Goal: Check status: Check status

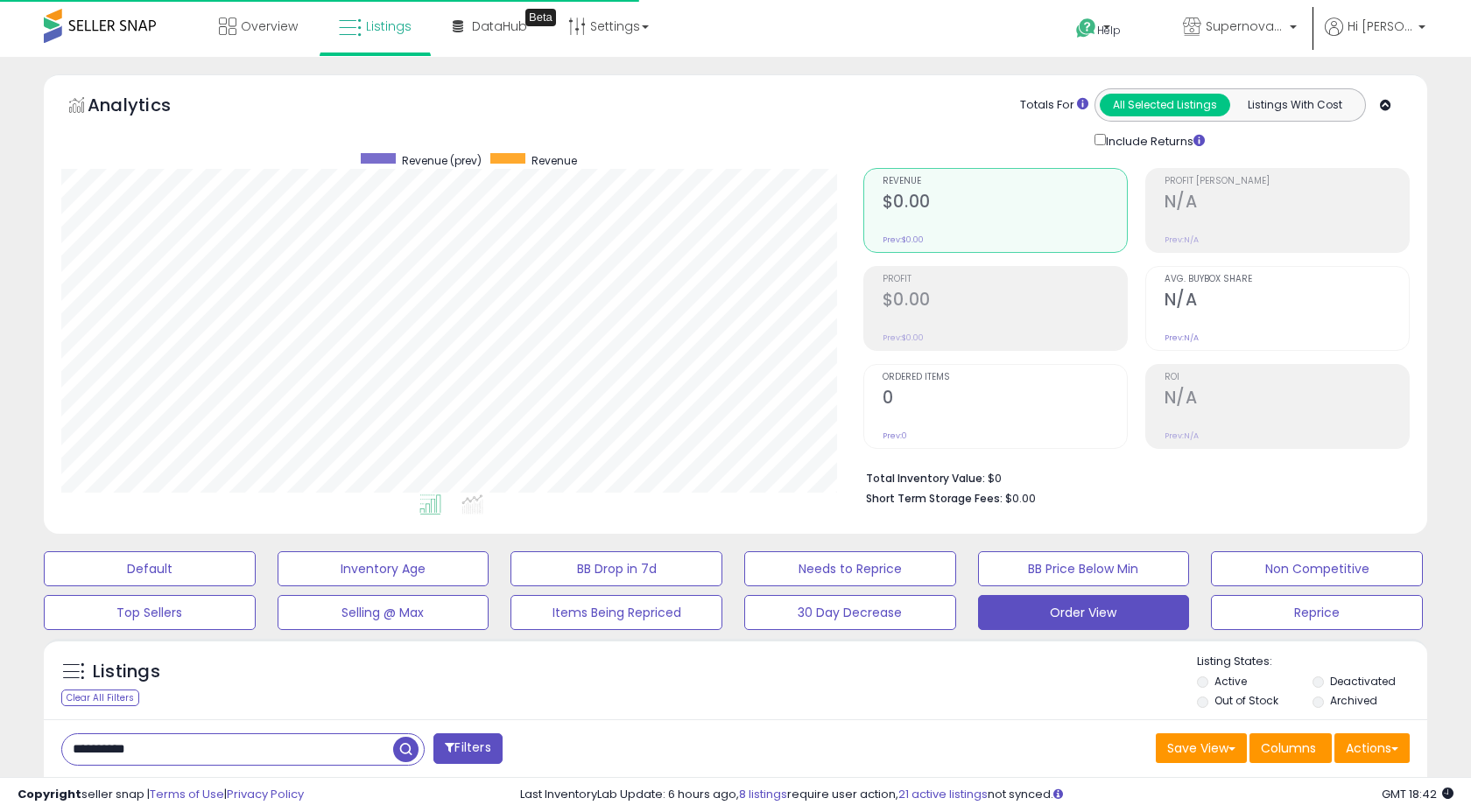
select select "**"
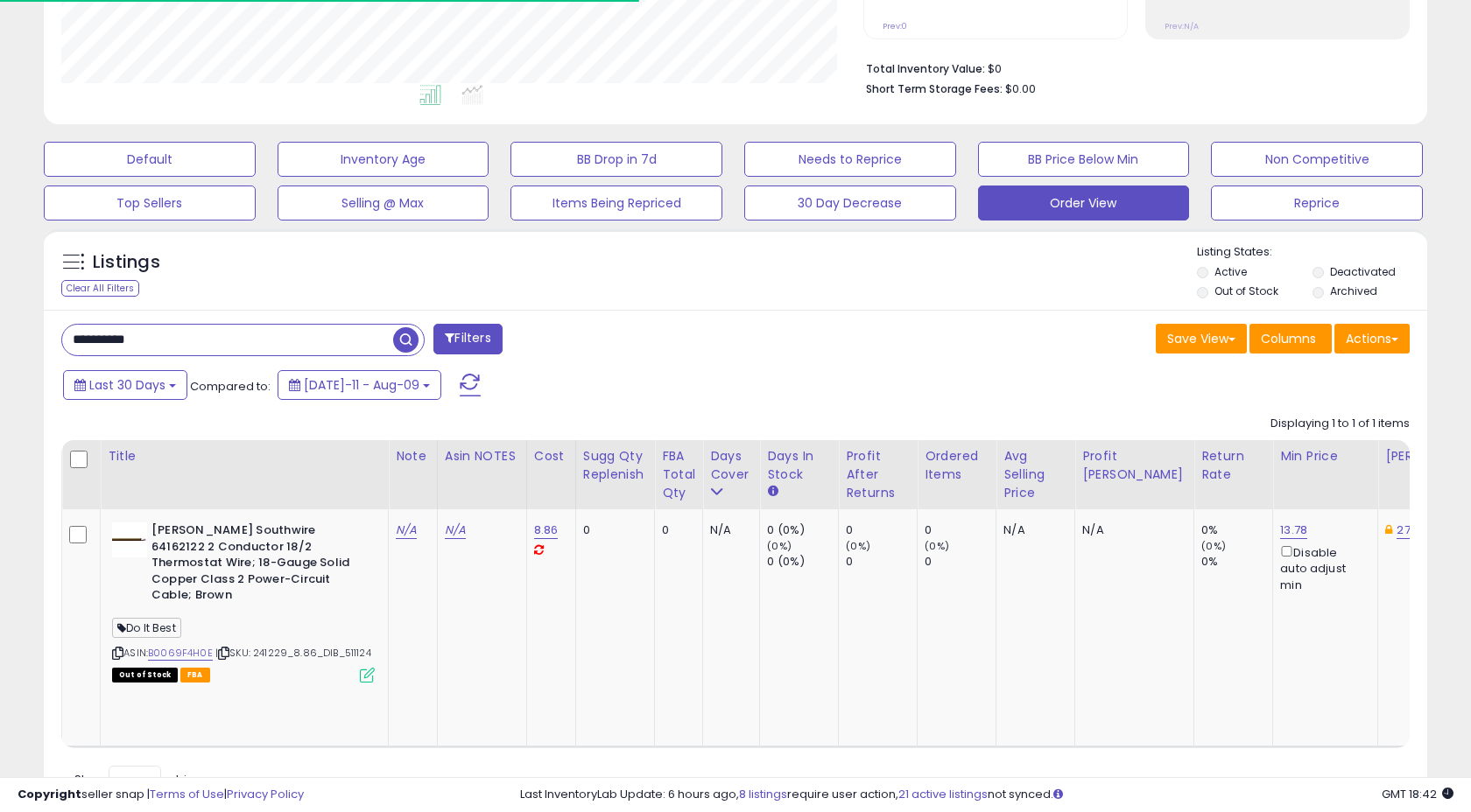
scroll to position [359, 801]
click at [225, 333] on input "**********" at bounding box center [227, 339] width 331 height 30
paste input "text"
type input "**********"
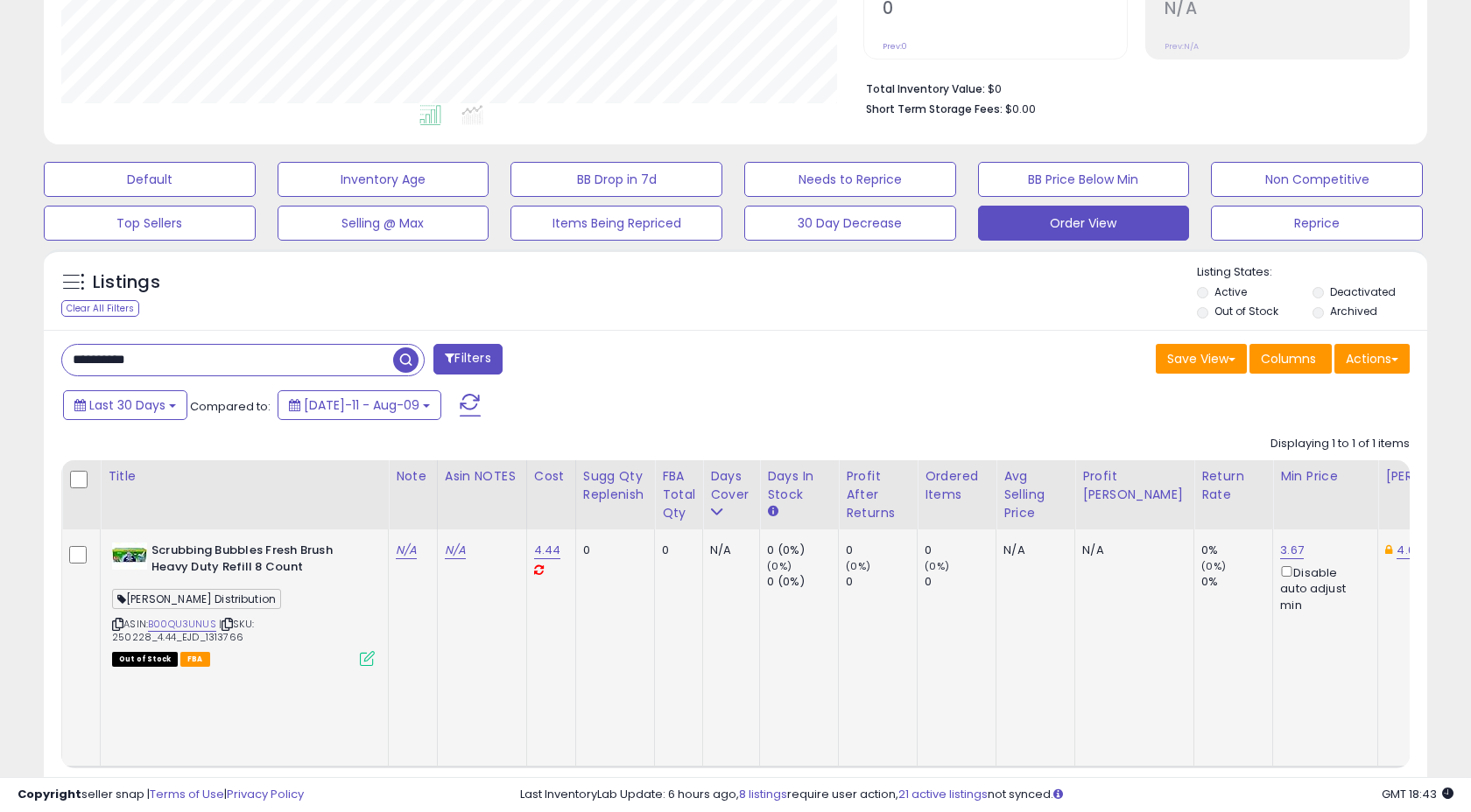
click at [371, 660] on icon at bounding box center [367, 658] width 15 height 15
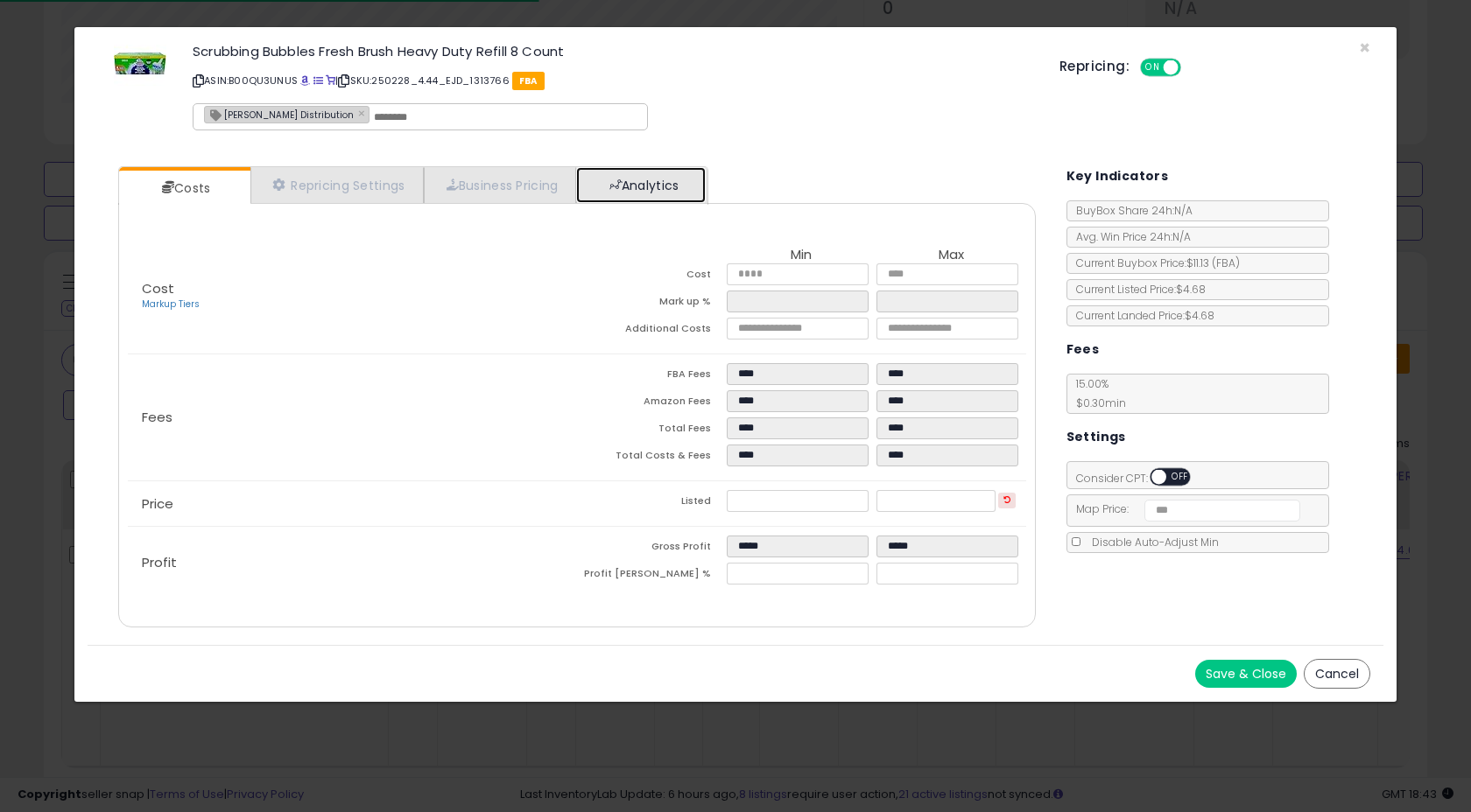
click at [638, 187] on link "Analytics" at bounding box center [641, 185] width 130 height 36
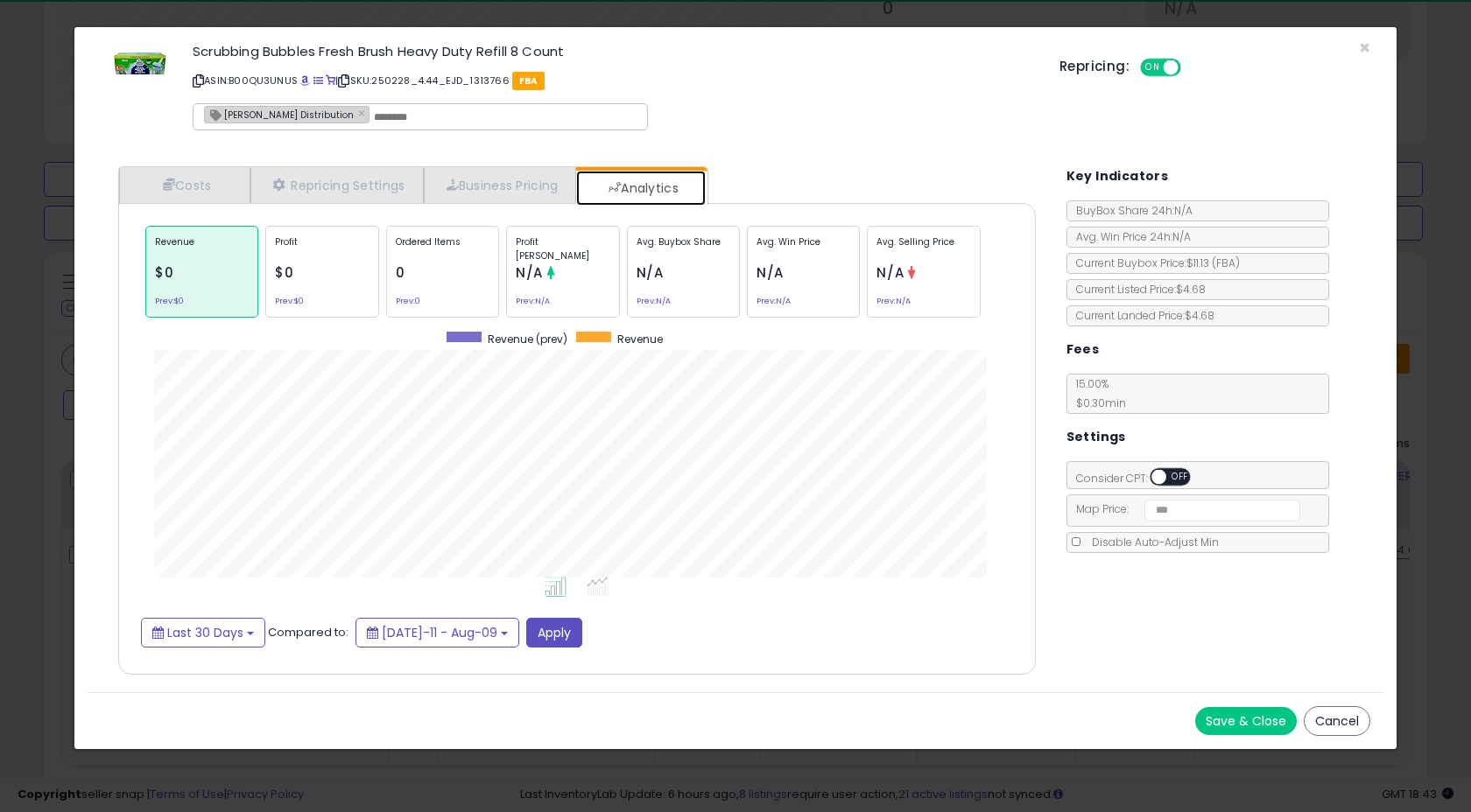
scroll to position [539, 952]
click at [241, 624] on span "Last 30 Days" at bounding box center [205, 633] width 76 height 18
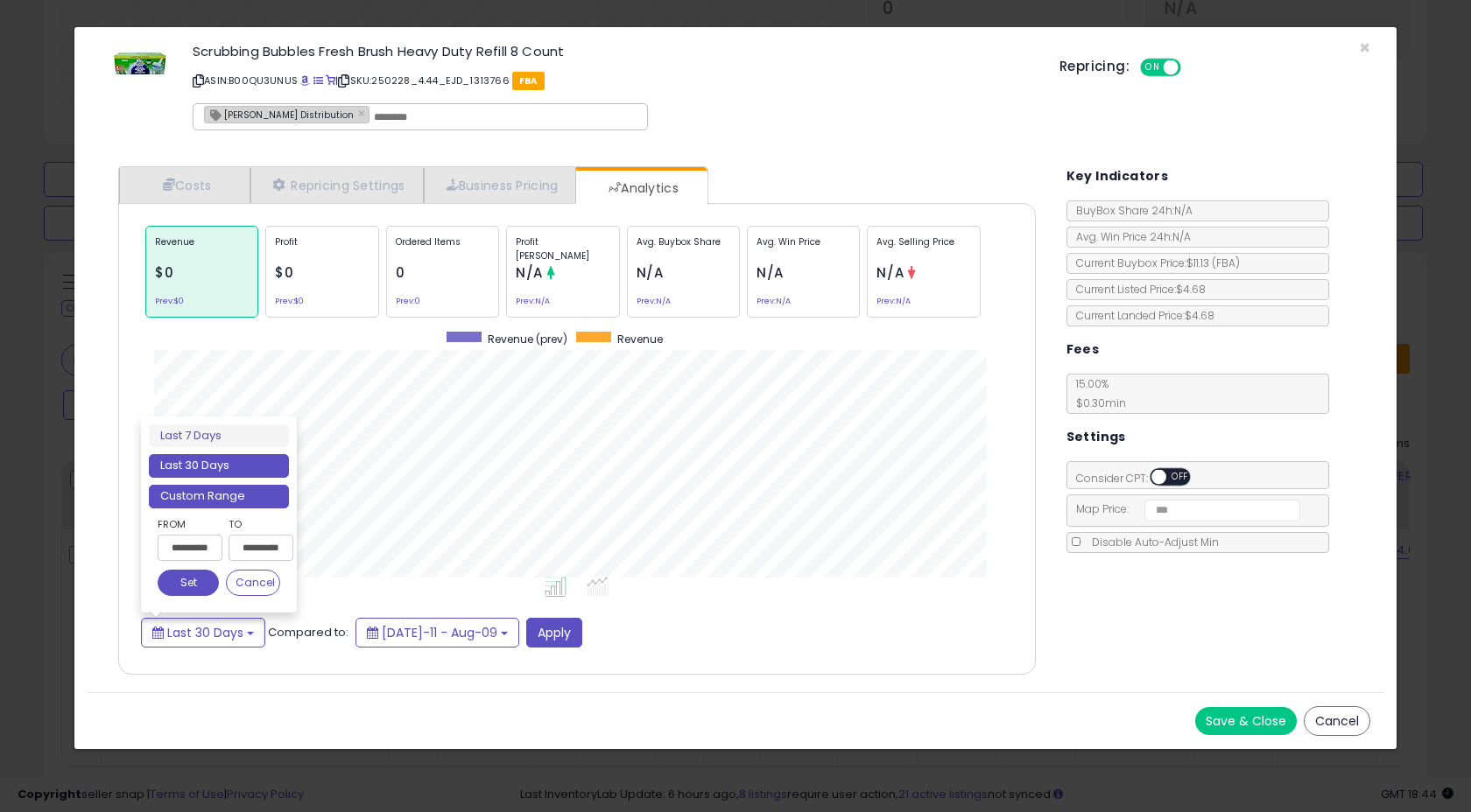
click at [218, 496] on li "Custom Range" at bounding box center [218, 496] width 140 height 24
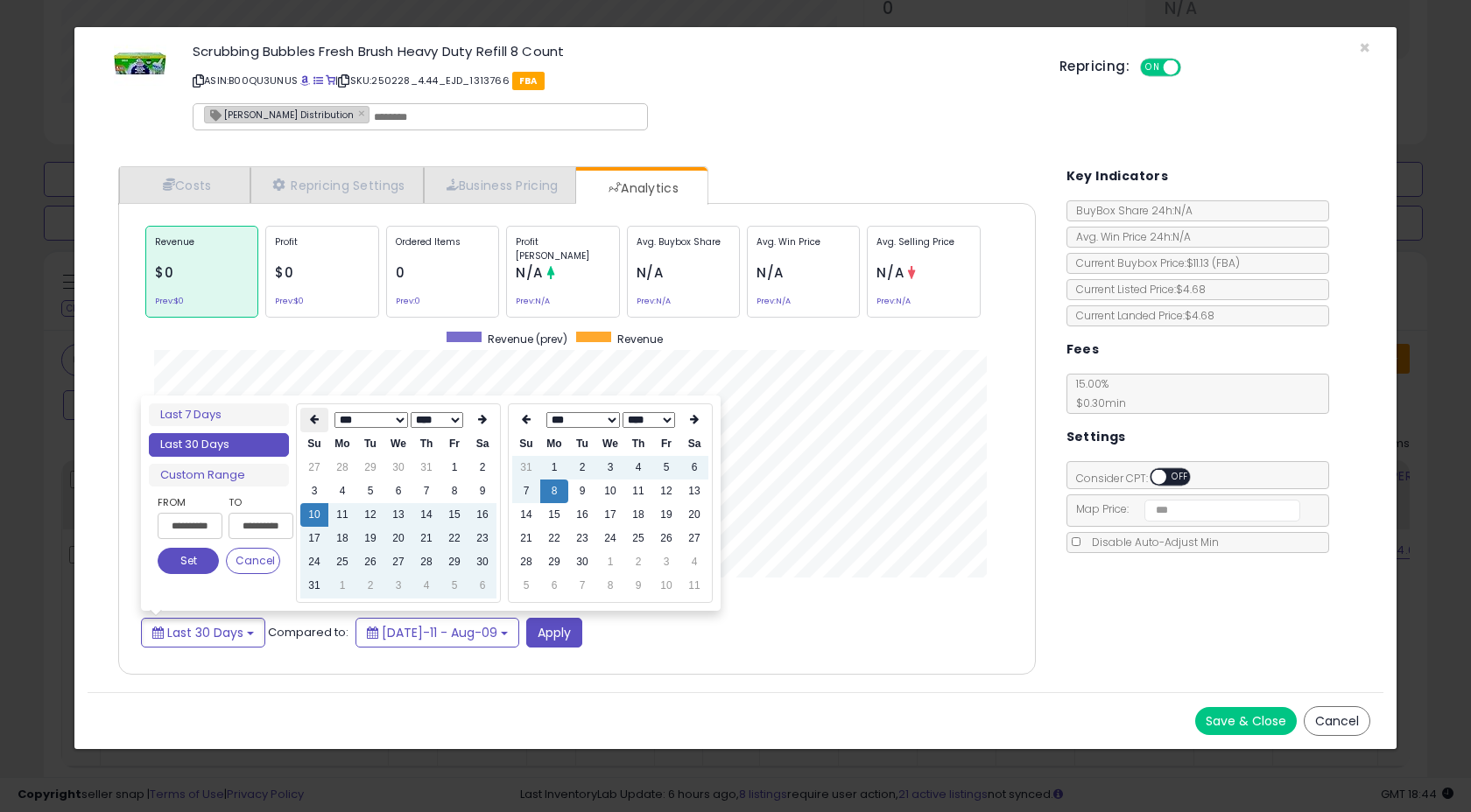
click at [325, 415] on th at bounding box center [314, 420] width 28 height 25
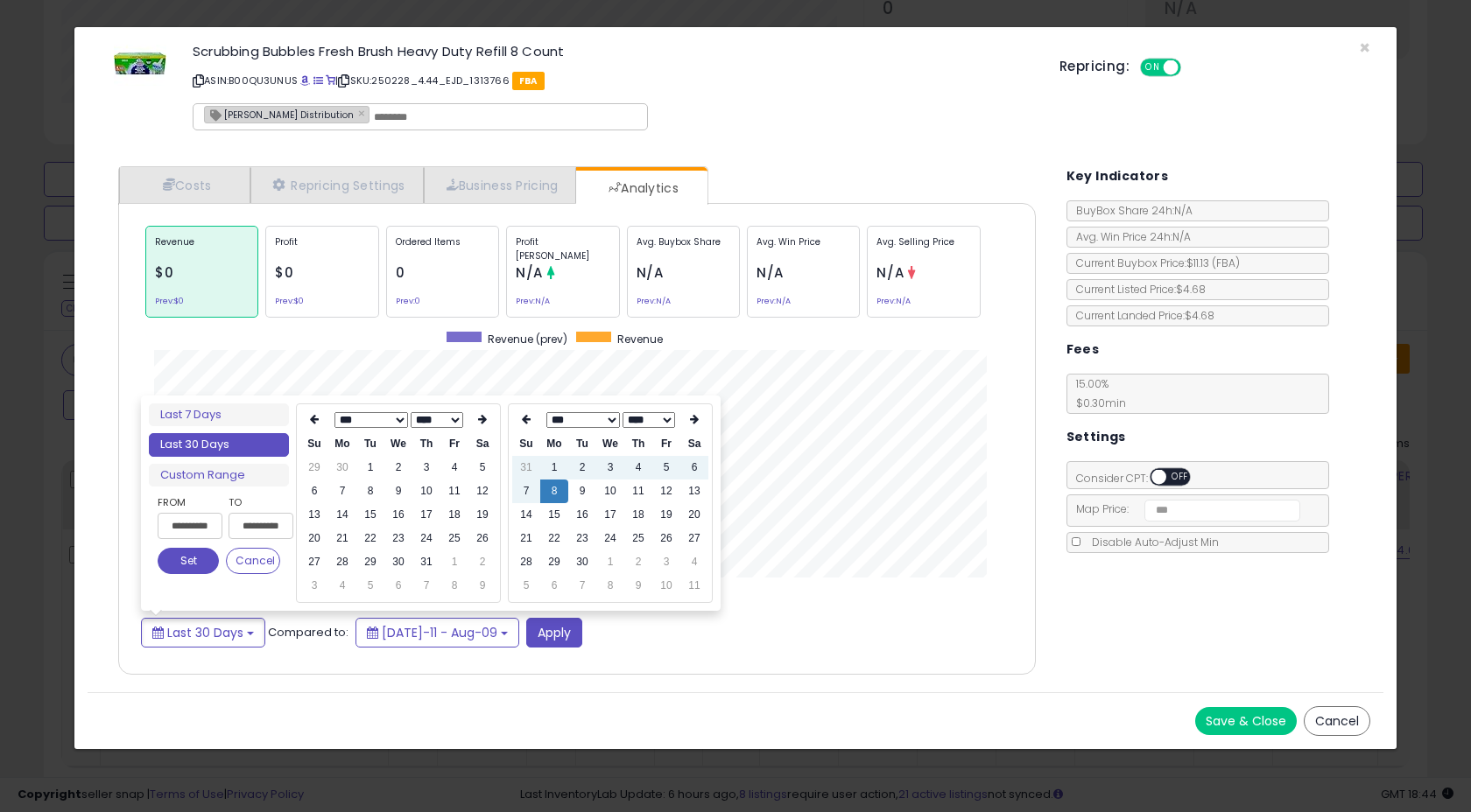
click at [325, 415] on th at bounding box center [314, 420] width 28 height 25
type input "**********"
click at [317, 493] on td "1" at bounding box center [314, 492] width 28 height 24
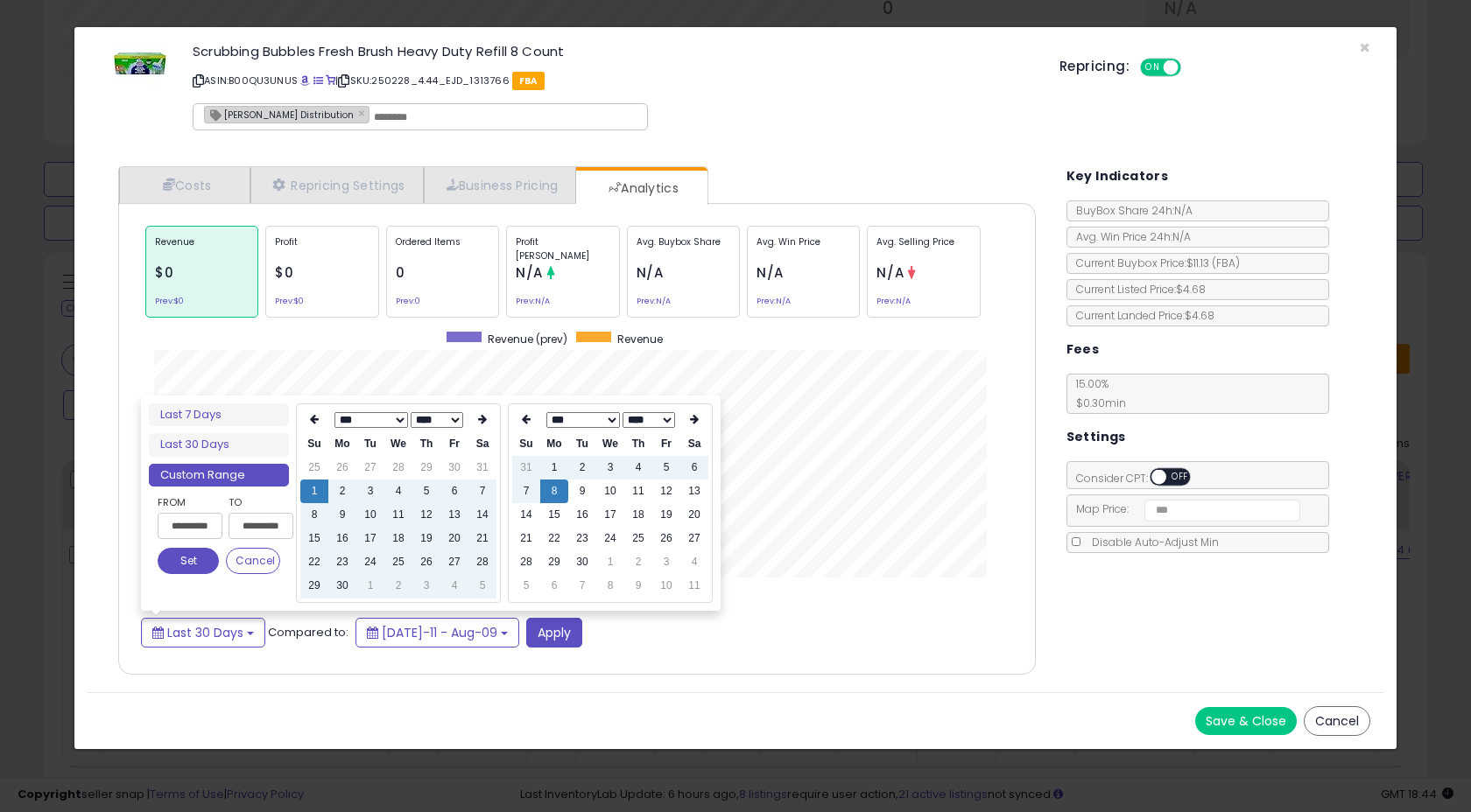
click at [204, 560] on button "Set" at bounding box center [188, 560] width 61 height 27
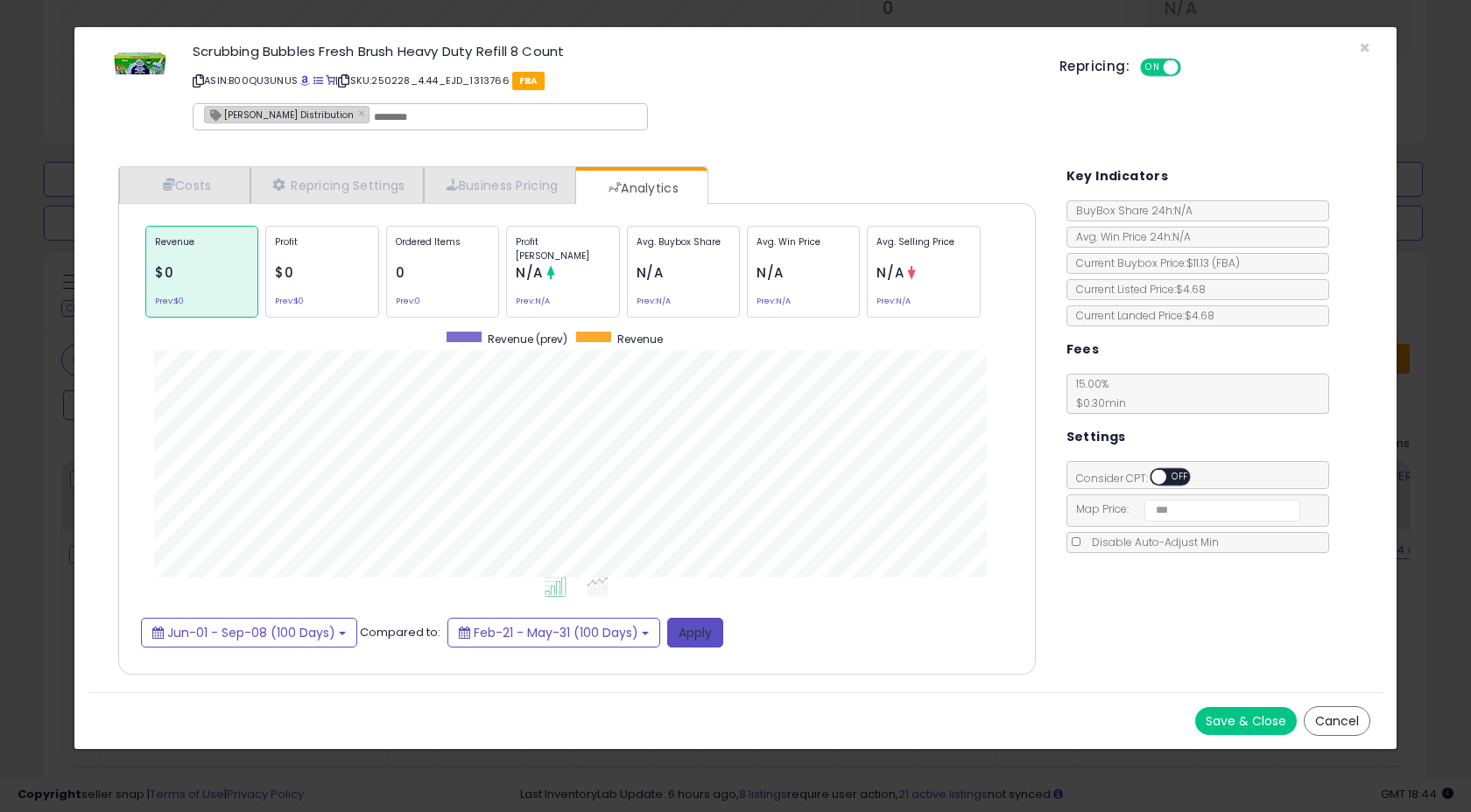
click at [692, 634] on button "Apply" at bounding box center [694, 633] width 56 height 29
click at [1354, 44] on div "Scrubbing Bubbles Fresh Brush Heavy Duty Refill 8 Count ASIN: B00QU3UNUS | SKU:…" at bounding box center [736, 89] width 1296 height 99
click at [1363, 46] on span "×" at bounding box center [1365, 48] width 12 height 26
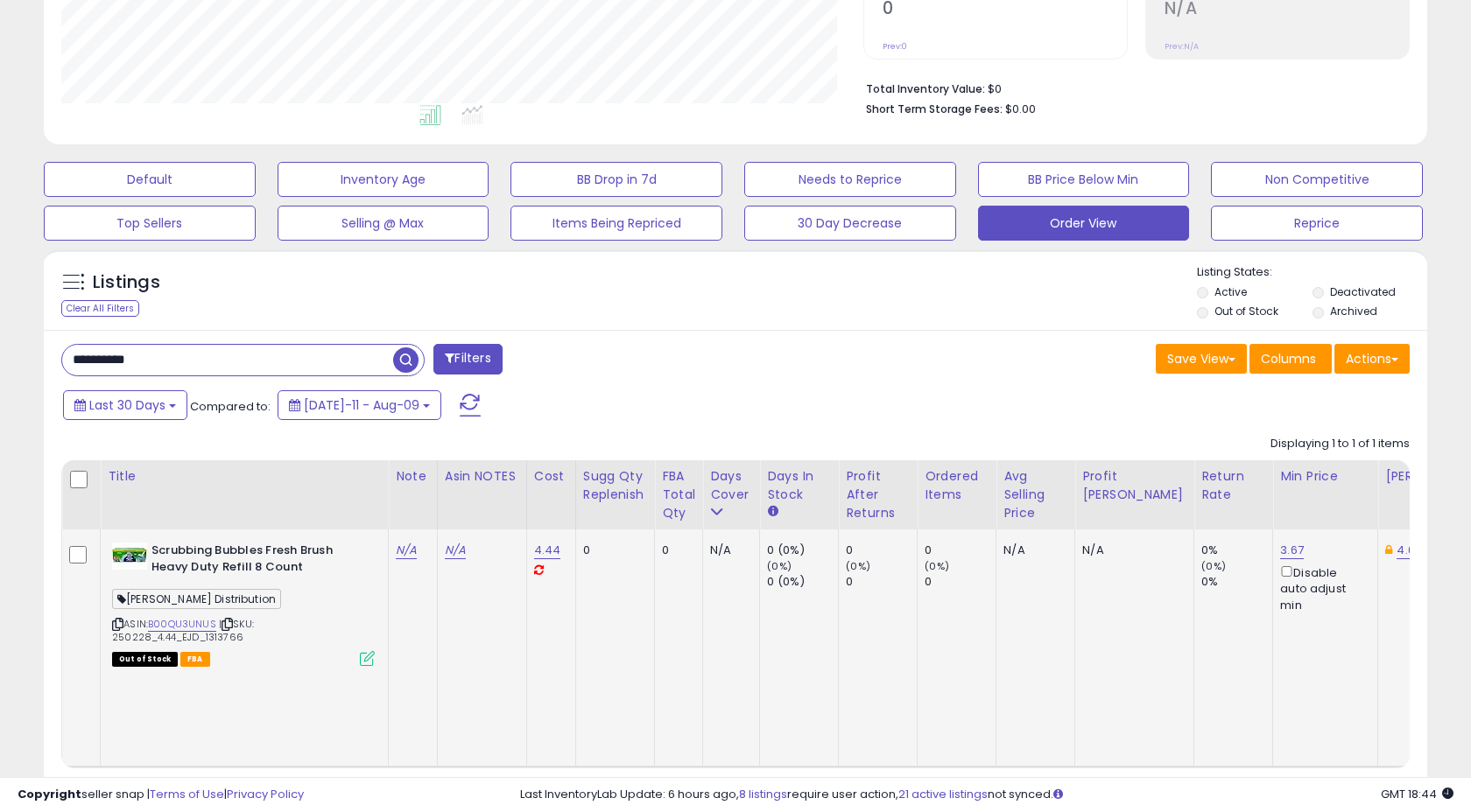
click at [368, 662] on icon at bounding box center [367, 658] width 15 height 15
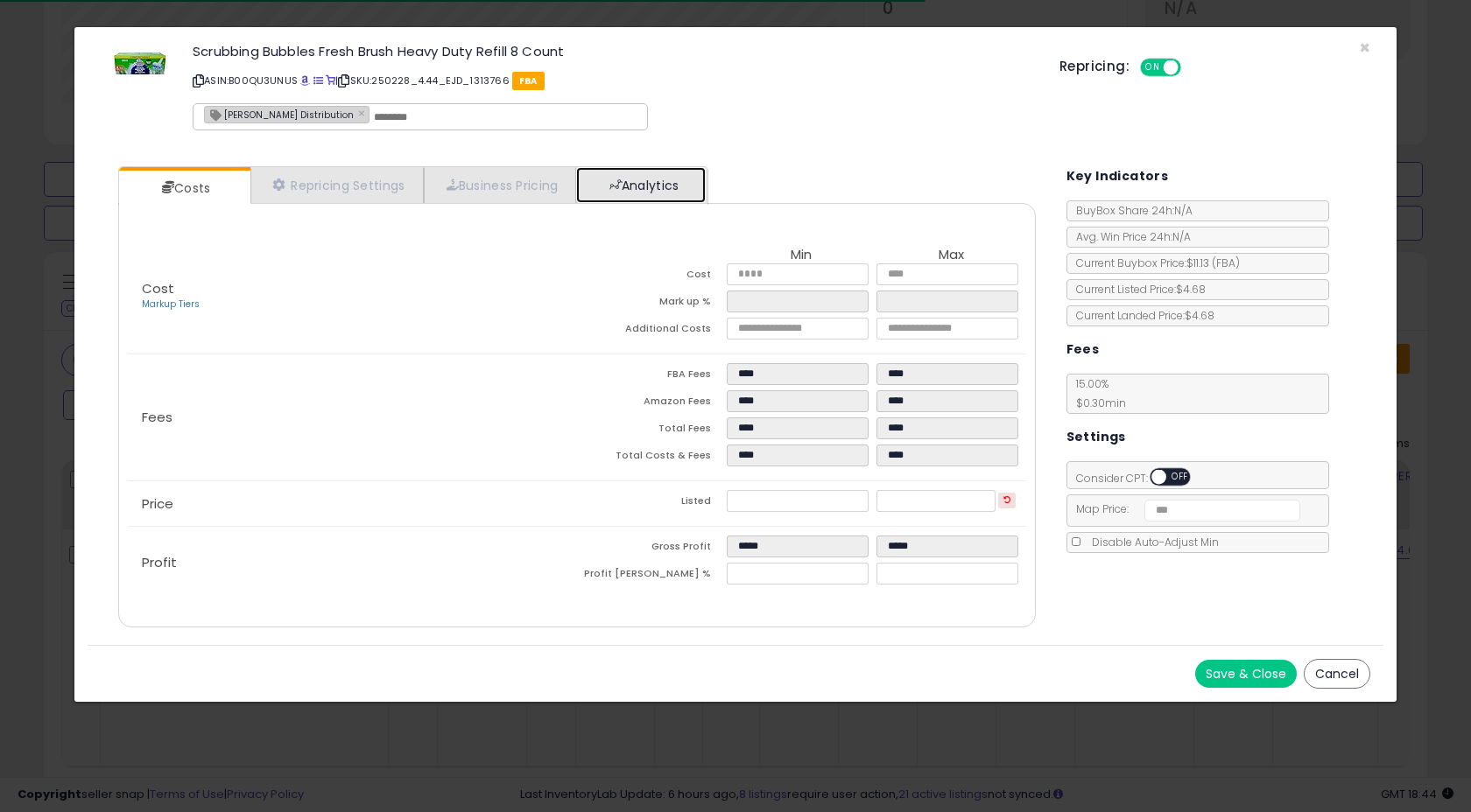
click at [680, 189] on link "Analytics" at bounding box center [641, 185] width 130 height 36
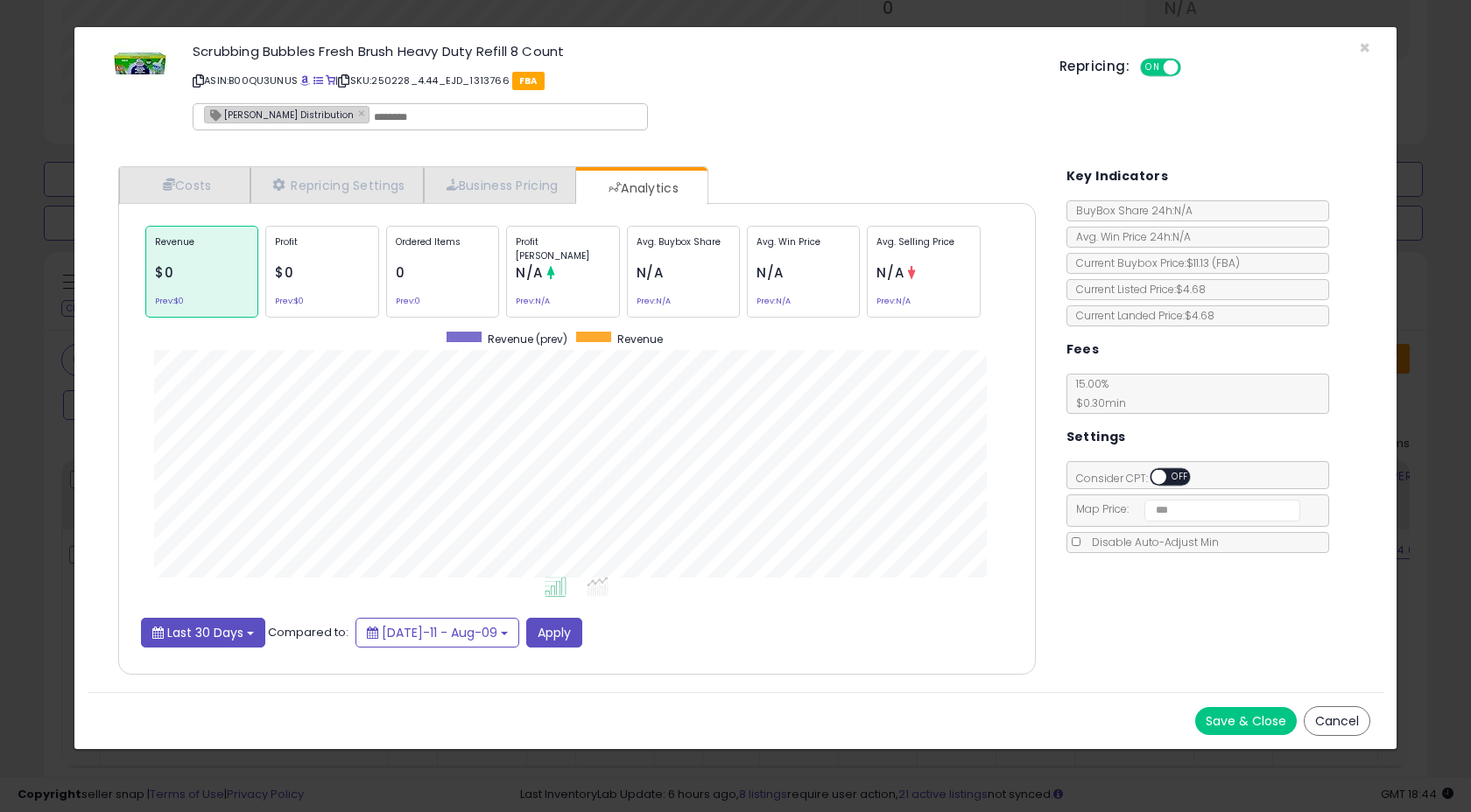
click at [259, 628] on button "Last 30 Days" at bounding box center [203, 633] width 124 height 29
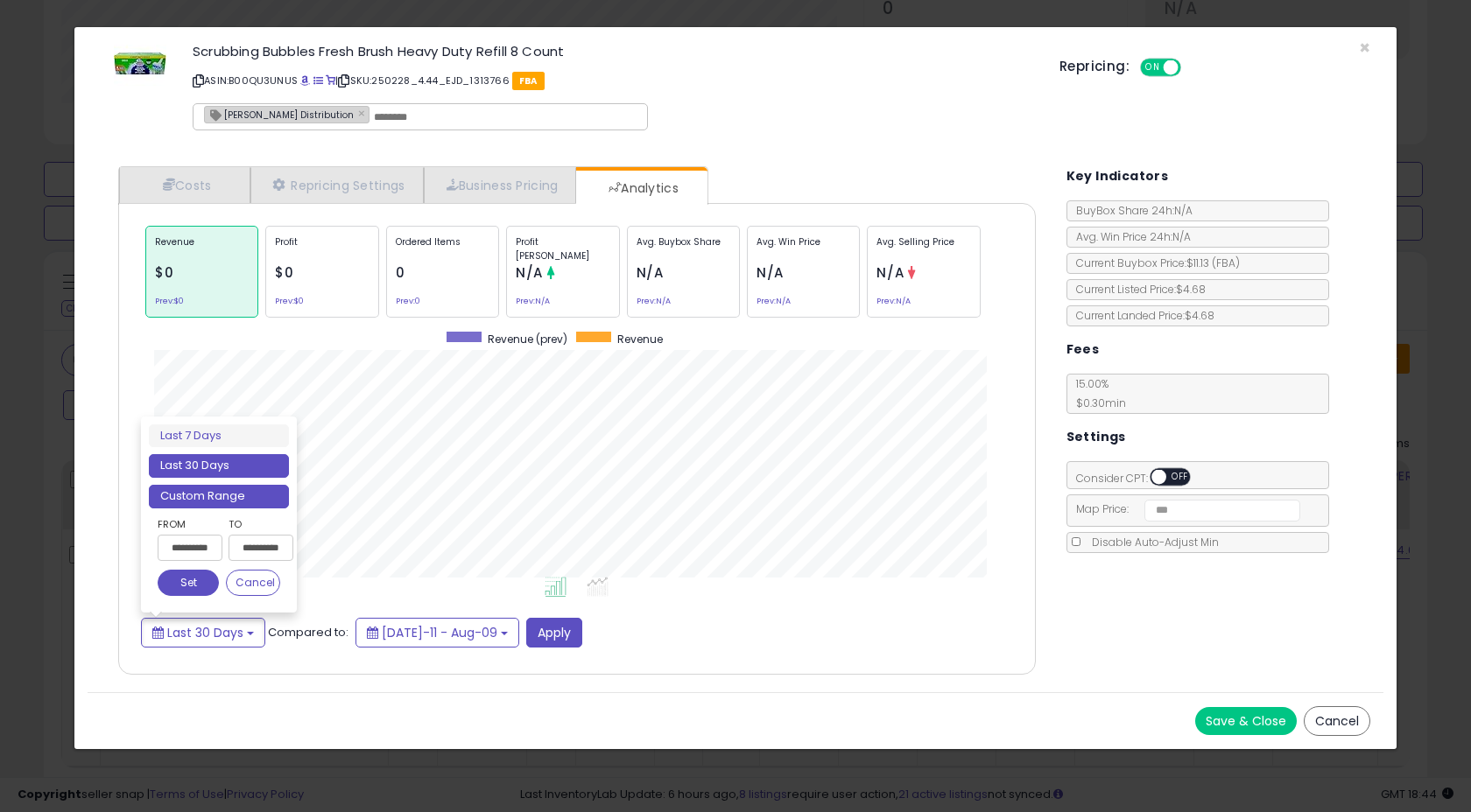
click at [237, 497] on li "Custom Range" at bounding box center [218, 496] width 140 height 24
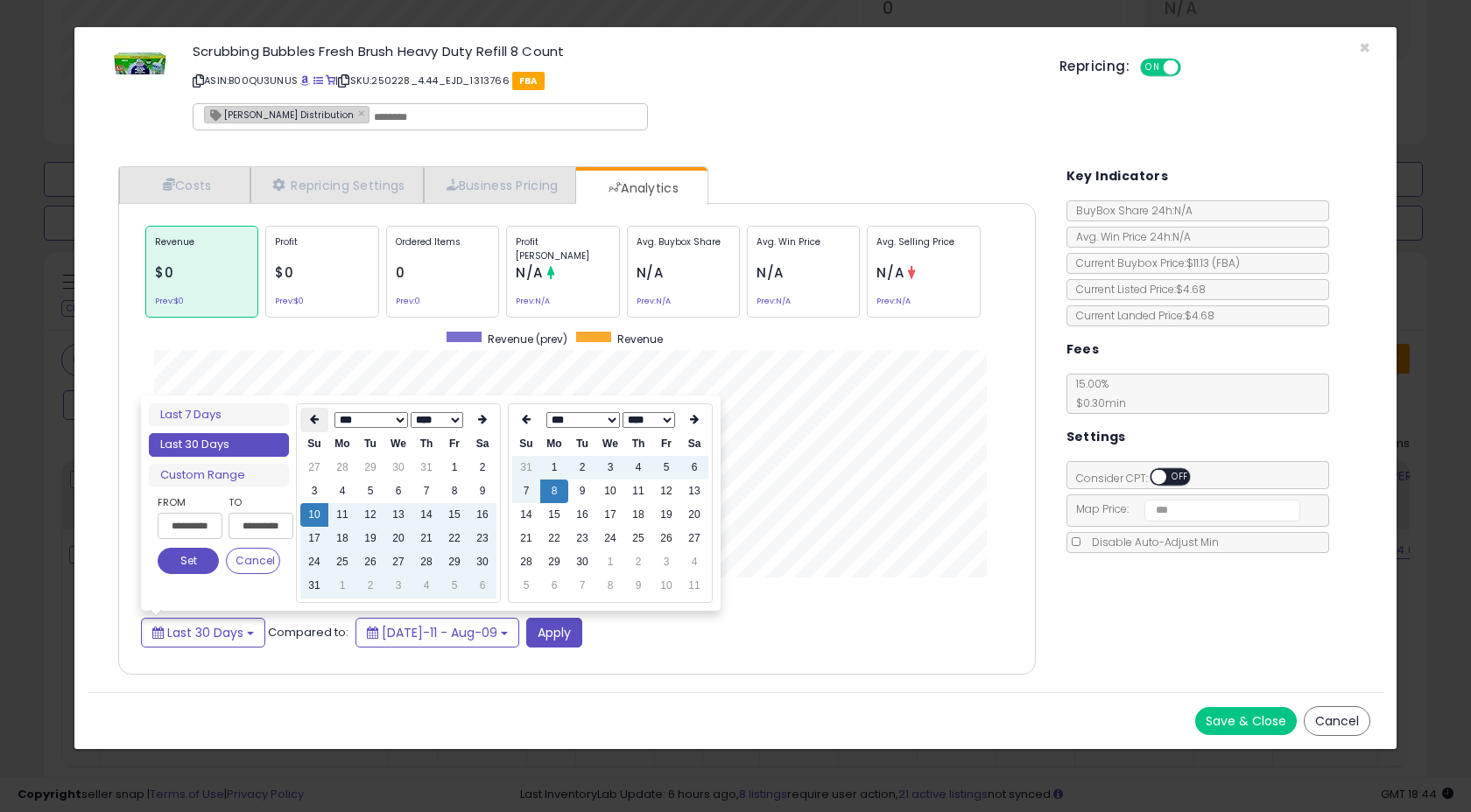
click at [316, 418] on icon at bounding box center [314, 419] width 9 height 11
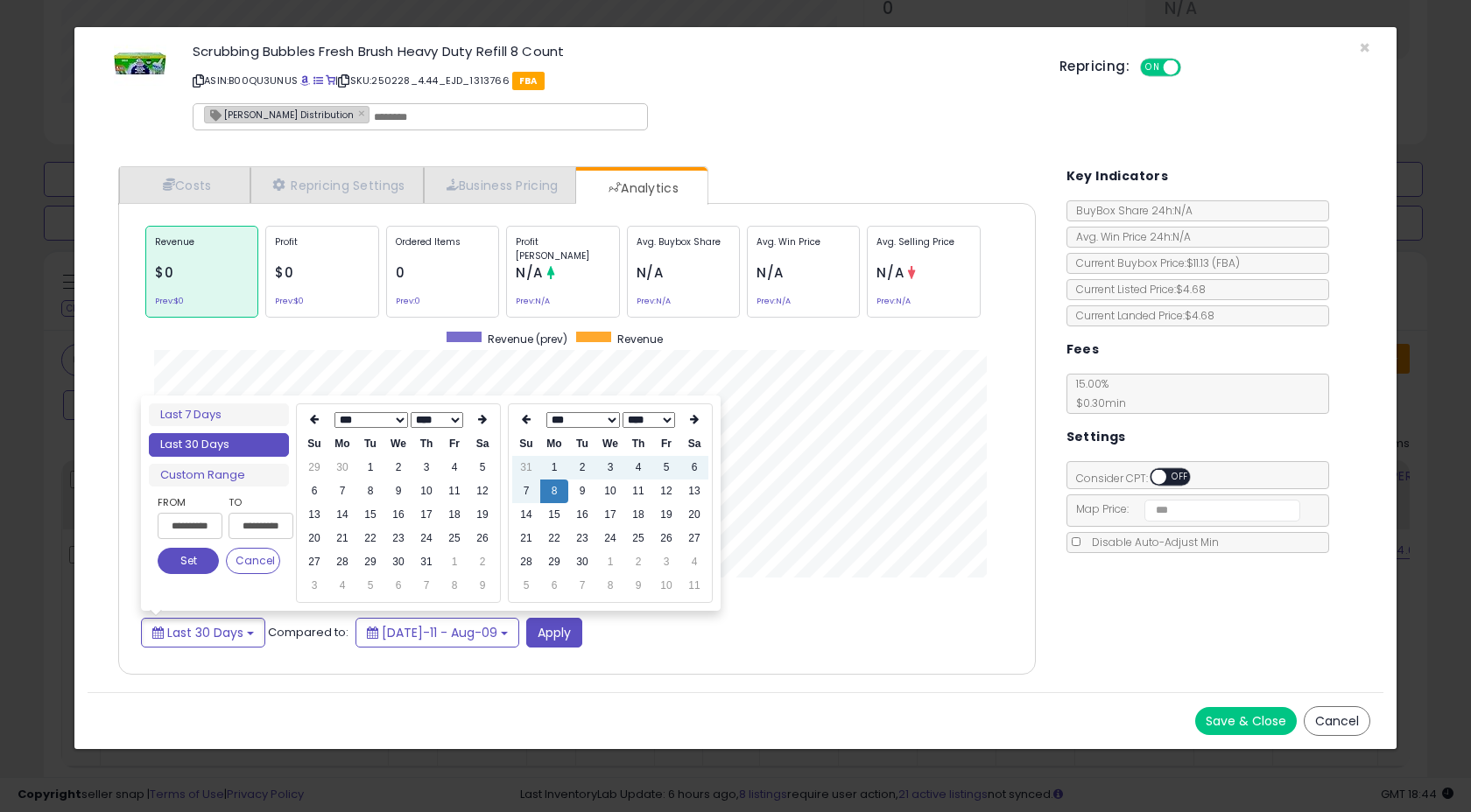
click at [316, 418] on icon at bounding box center [314, 419] width 9 height 11
click at [488, 467] on td "1" at bounding box center [482, 468] width 28 height 24
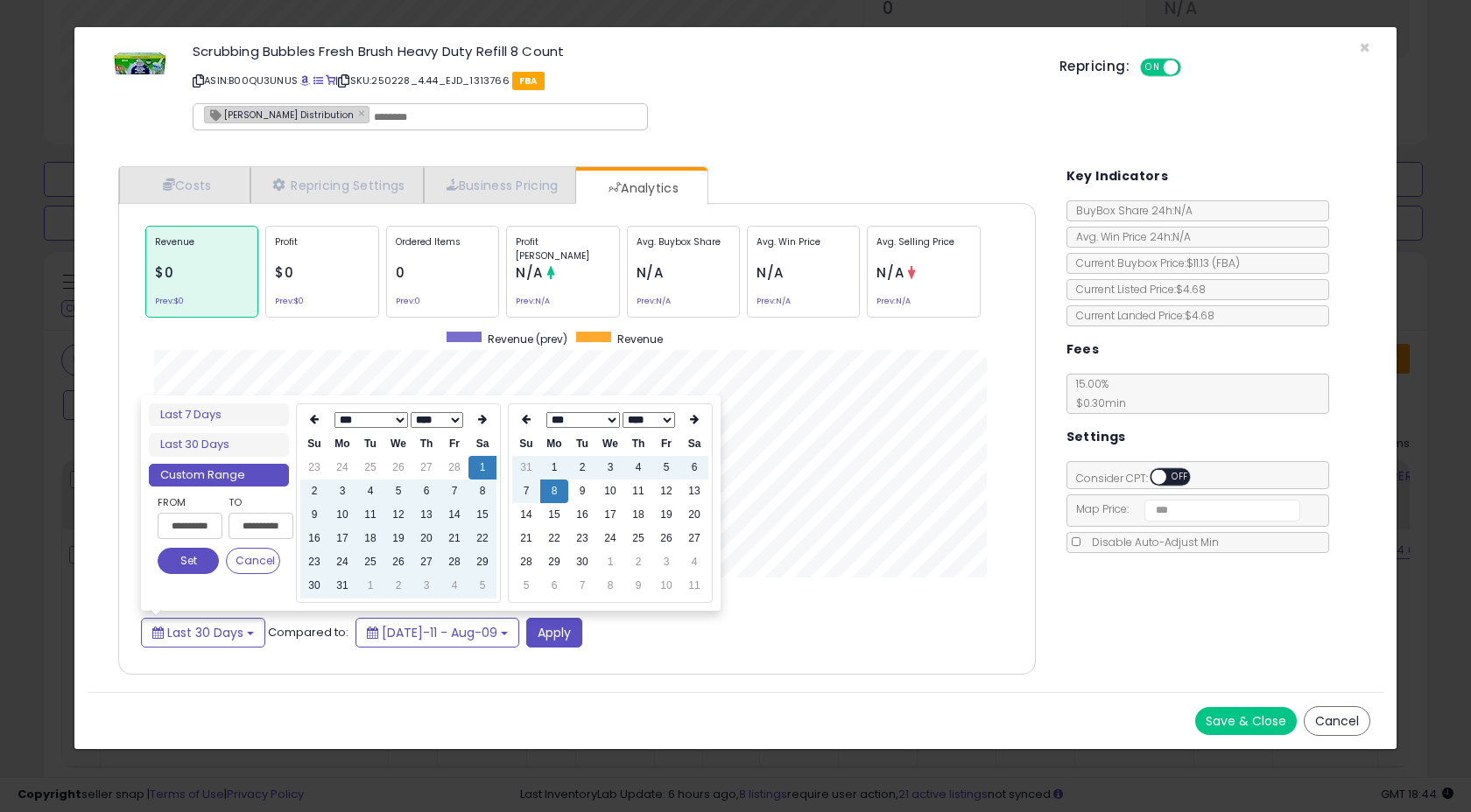
type input "**********"
click at [195, 555] on button "Set" at bounding box center [188, 560] width 61 height 27
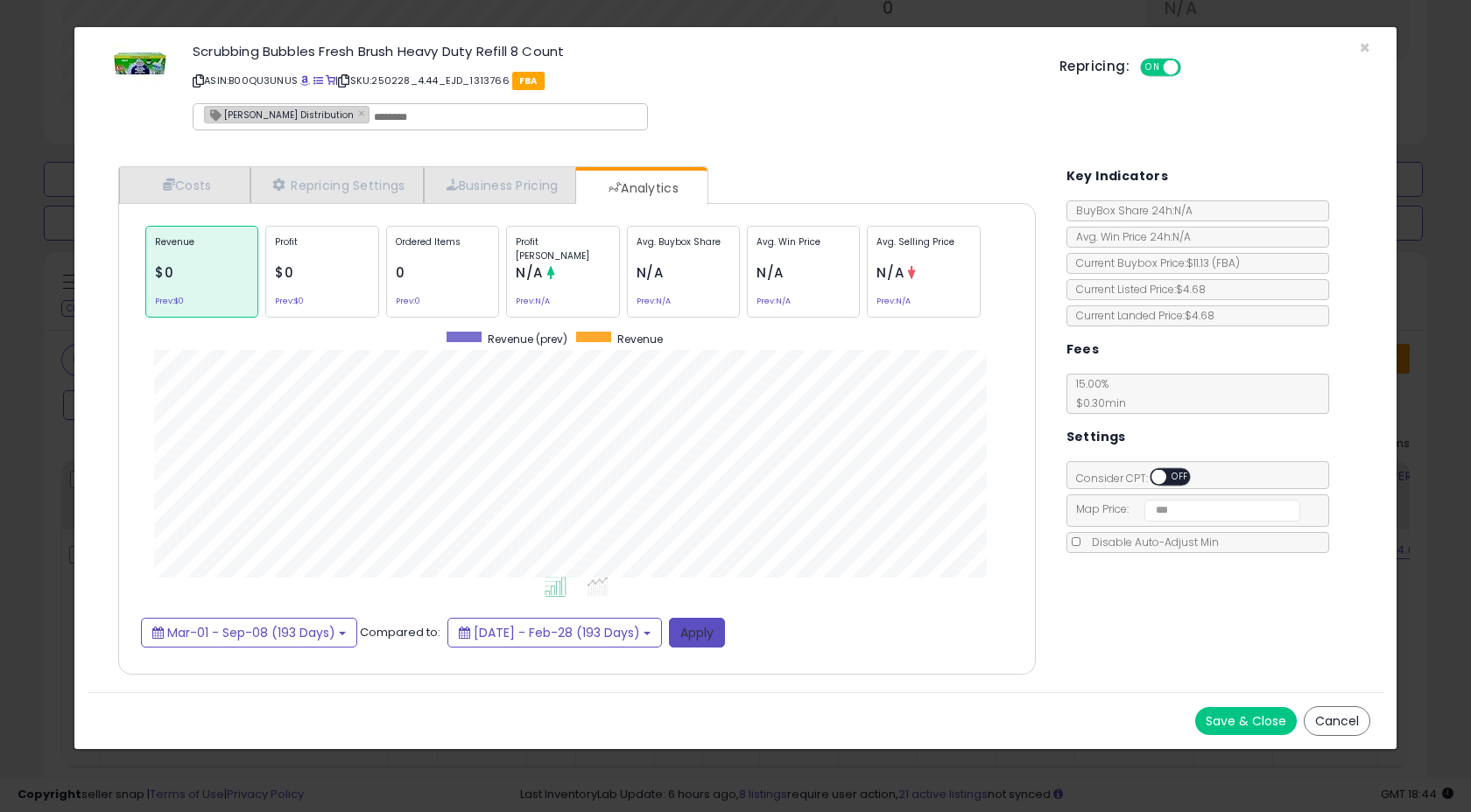
click at [725, 622] on button "Apply" at bounding box center [696, 633] width 56 height 29
click at [1366, 44] on span "×" at bounding box center [1365, 48] width 12 height 26
